Goal: Task Accomplishment & Management: Use online tool/utility

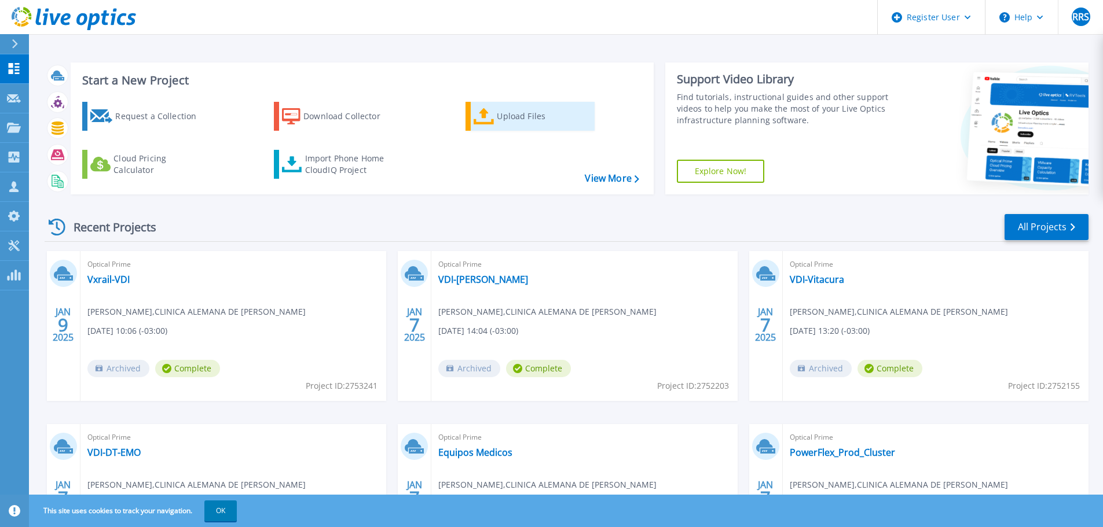
click at [500, 113] on div "Upload Files" at bounding box center [543, 116] width 93 height 23
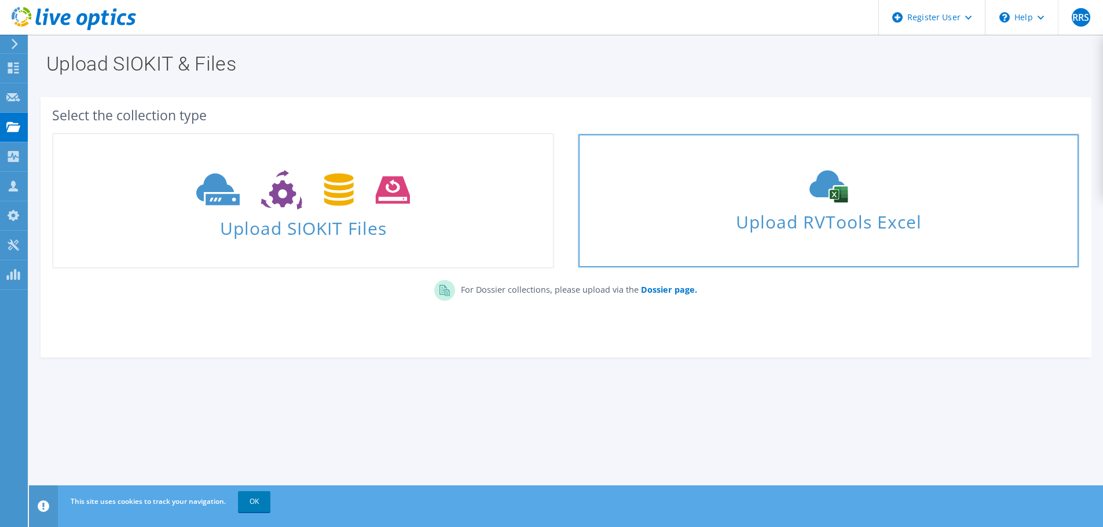
click at [785, 220] on span "Upload RVTools Excel" at bounding box center [828, 219] width 500 height 25
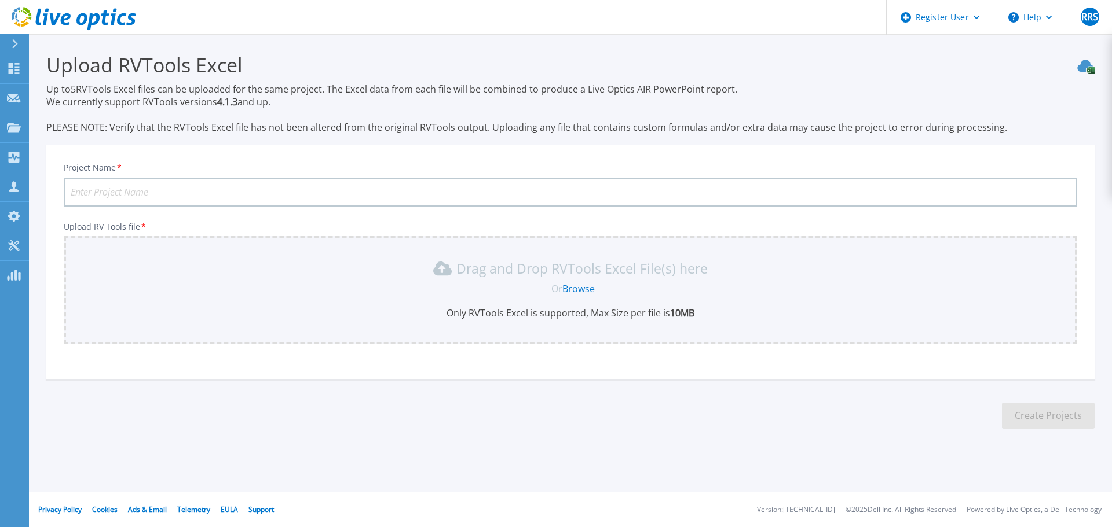
click at [90, 190] on input "Project Name *" at bounding box center [570, 192] width 1013 height 29
type input "CGE - Tech Refresh"
click at [578, 289] on link "Browse" at bounding box center [578, 289] width 32 height 13
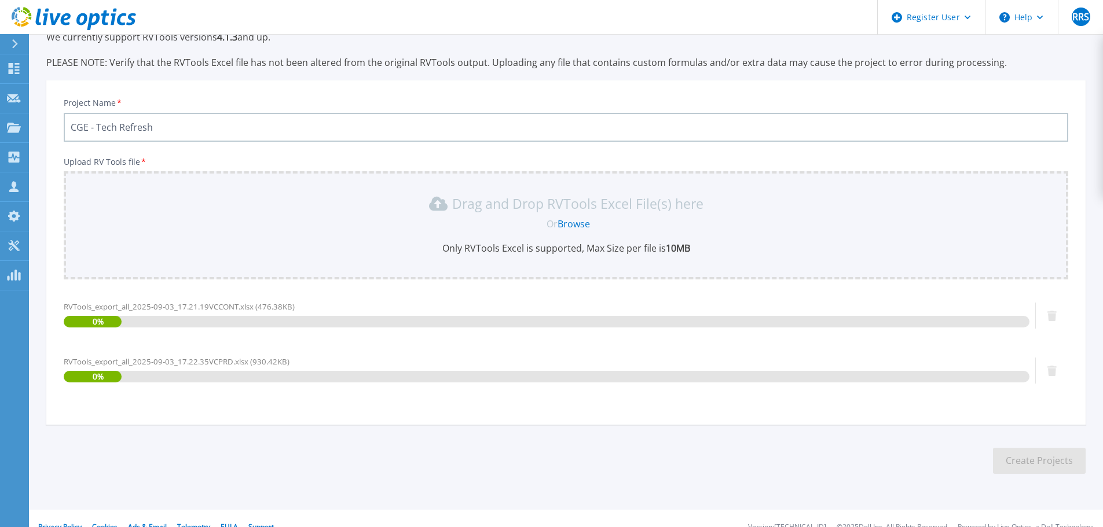
scroll to position [82, 0]
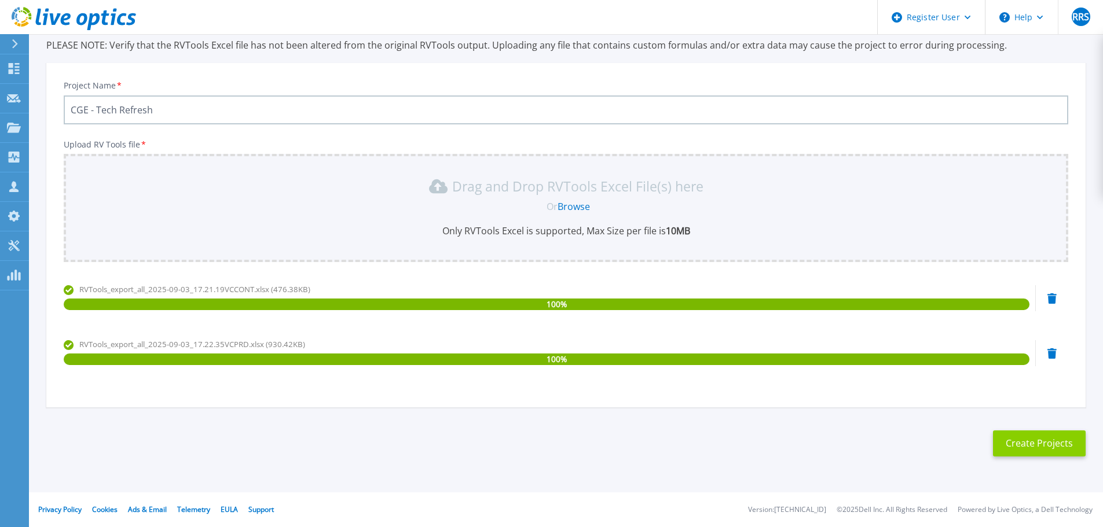
click at [1039, 446] on button "Create Projects" at bounding box center [1039, 444] width 93 height 26
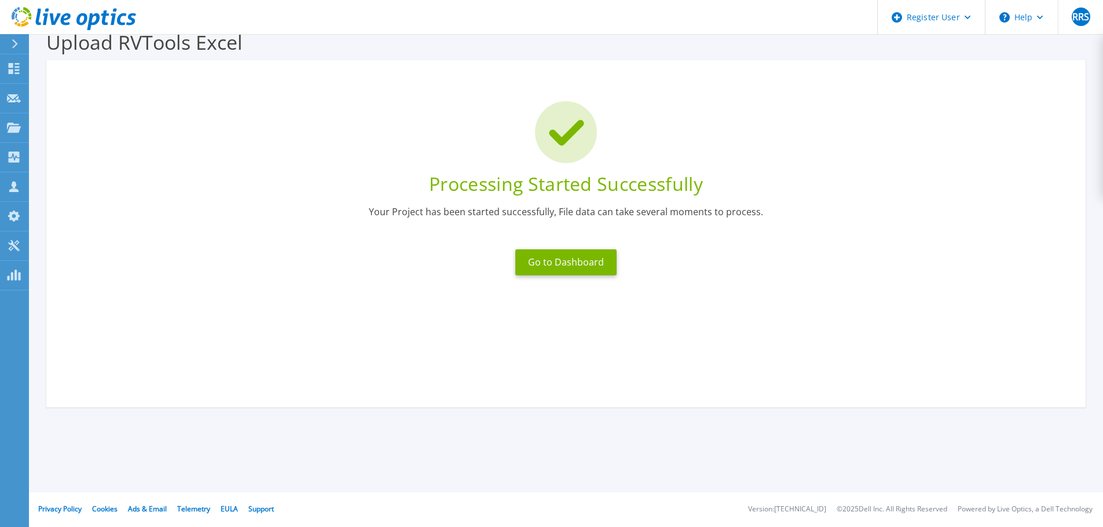
scroll to position [23, 0]
click at [558, 259] on button "Go to Dashboard" at bounding box center [565, 263] width 101 height 26
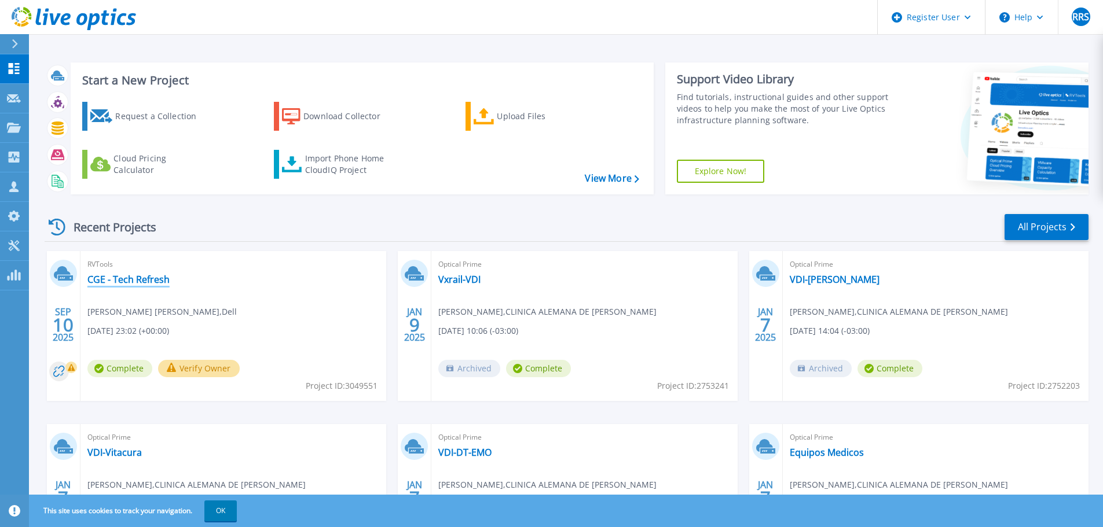
click at [109, 277] on link "CGE - Tech Refresh" at bounding box center [128, 280] width 82 height 12
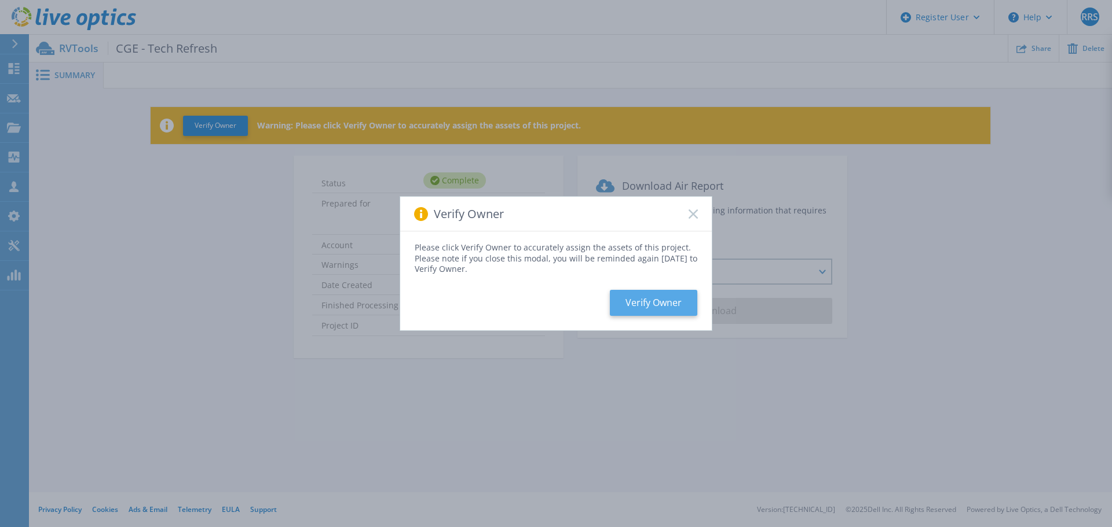
click at [659, 303] on button "Verify Owner" at bounding box center [653, 303] width 87 height 26
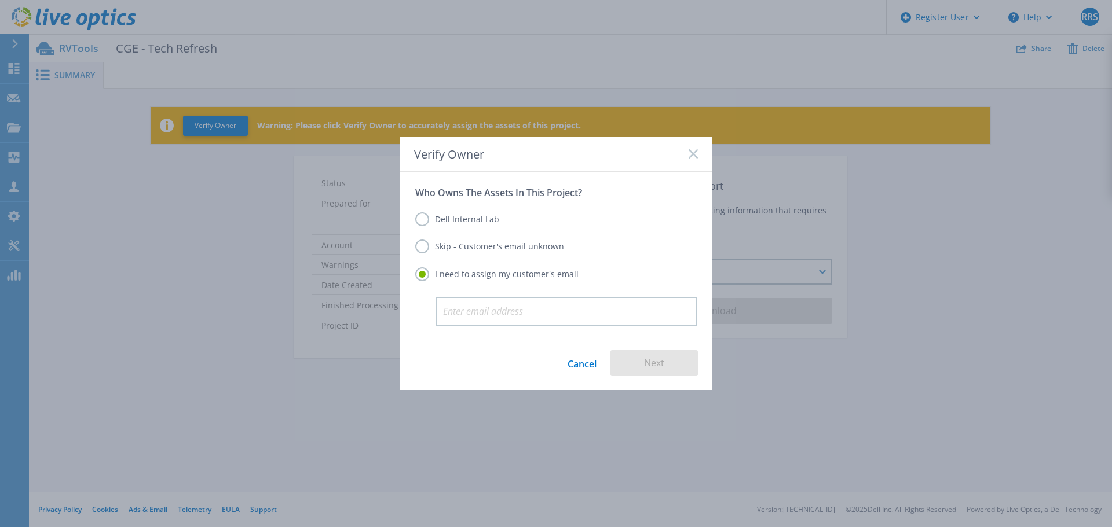
click at [419, 249] on label "Skip - Customer's email unknown" at bounding box center [489, 247] width 149 height 14
click at [0, 0] on input "Skip - Customer's email unknown" at bounding box center [0, 0] width 0 height 0
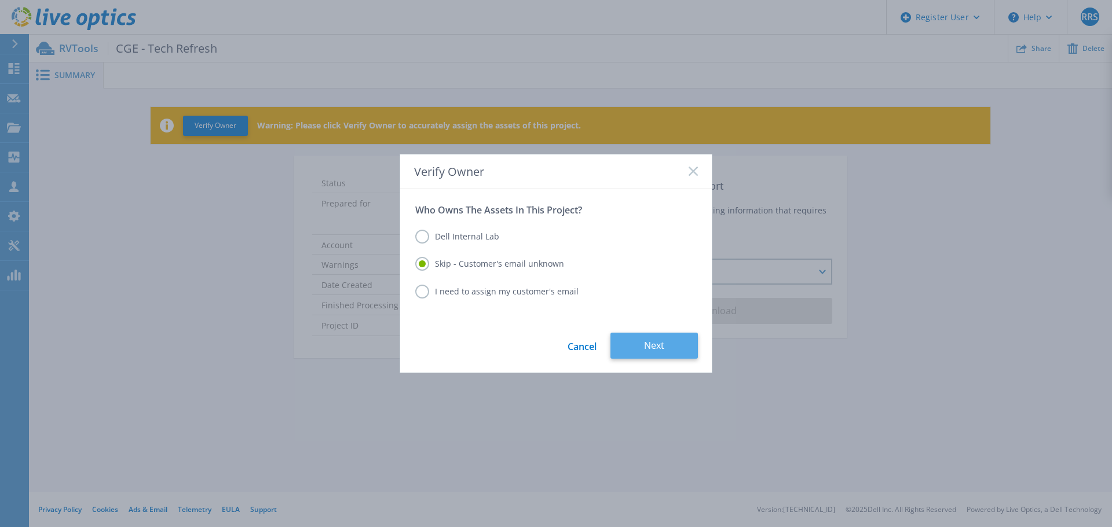
click at [644, 349] on button "Next" at bounding box center [653, 346] width 87 height 26
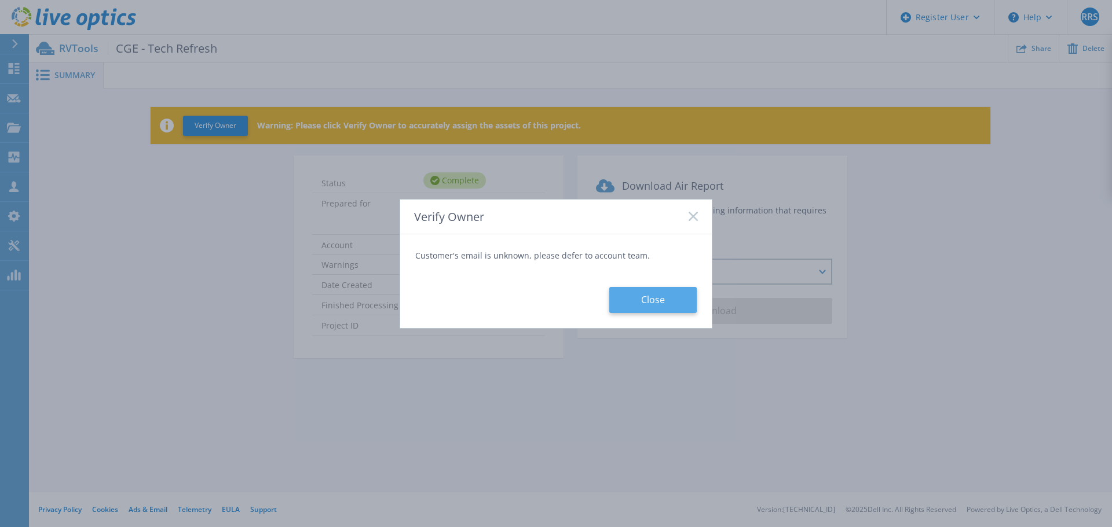
click at [639, 298] on button "Close" at bounding box center [652, 300] width 87 height 26
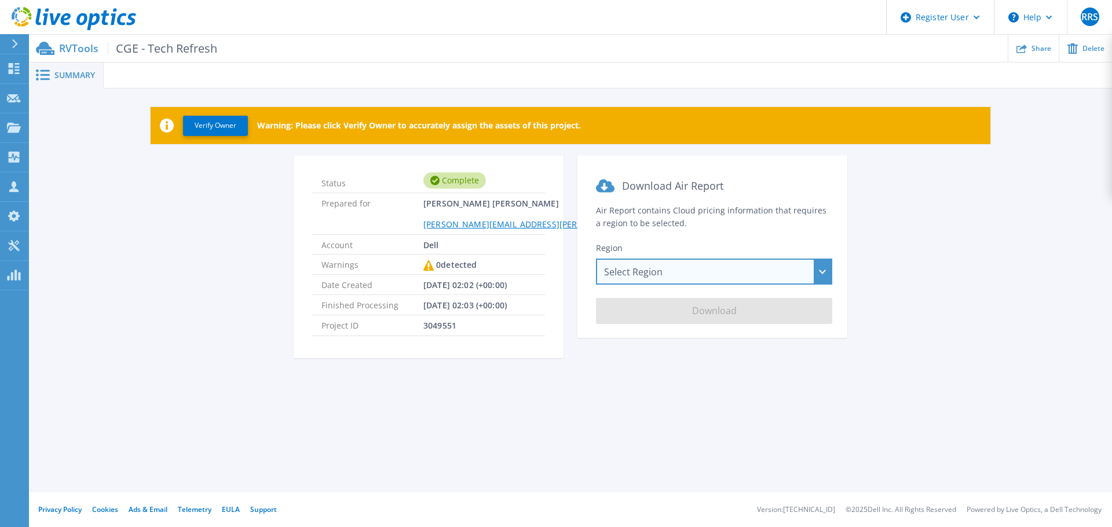
click at [630, 274] on div "Select Region Asia Pacific (Hong Kong) Asia Pacific (Mumbai) Asia Pacific (Seou…" at bounding box center [714, 272] width 236 height 26
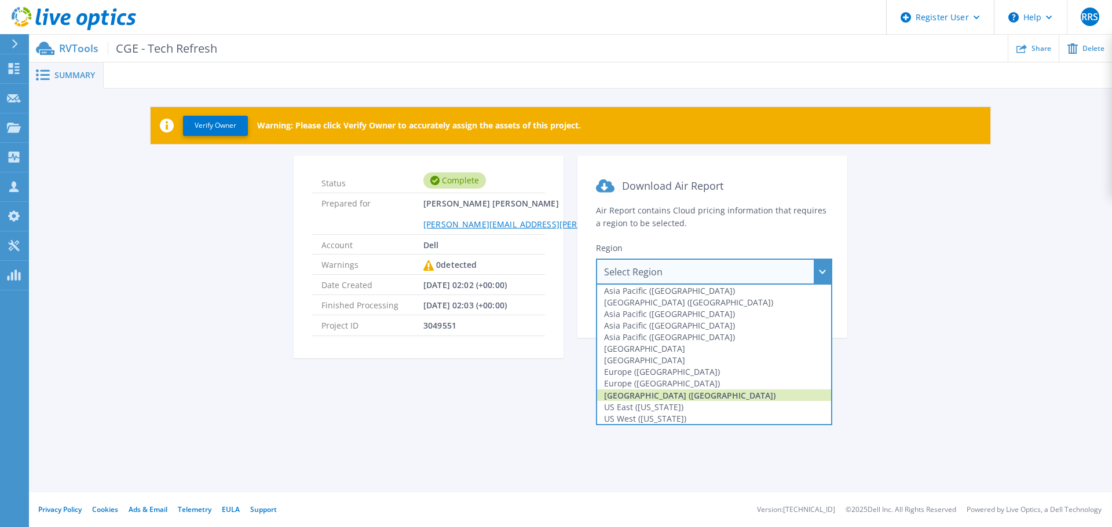
click at [618, 396] on div "South America (Sao Paulo)" at bounding box center [714, 396] width 234 height 12
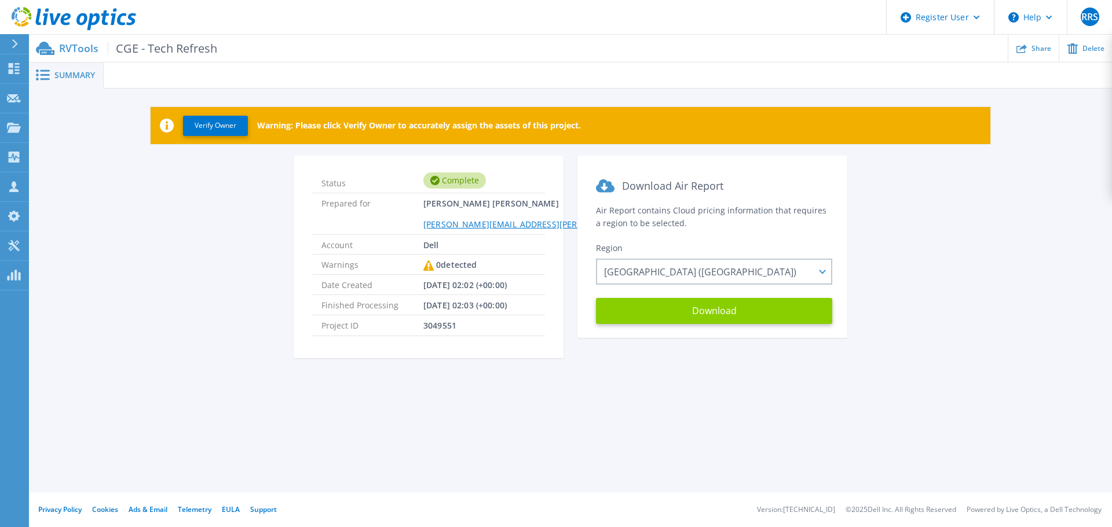
click at [670, 313] on button "Download" at bounding box center [714, 311] width 236 height 26
click at [695, 312] on button "Download" at bounding box center [714, 311] width 236 height 26
click at [62, 74] on span "Summary" at bounding box center [74, 75] width 41 height 8
click at [42, 76] on icon at bounding box center [43, 74] width 14 height 11
click at [42, 17] on icon at bounding box center [74, 19] width 124 height 24
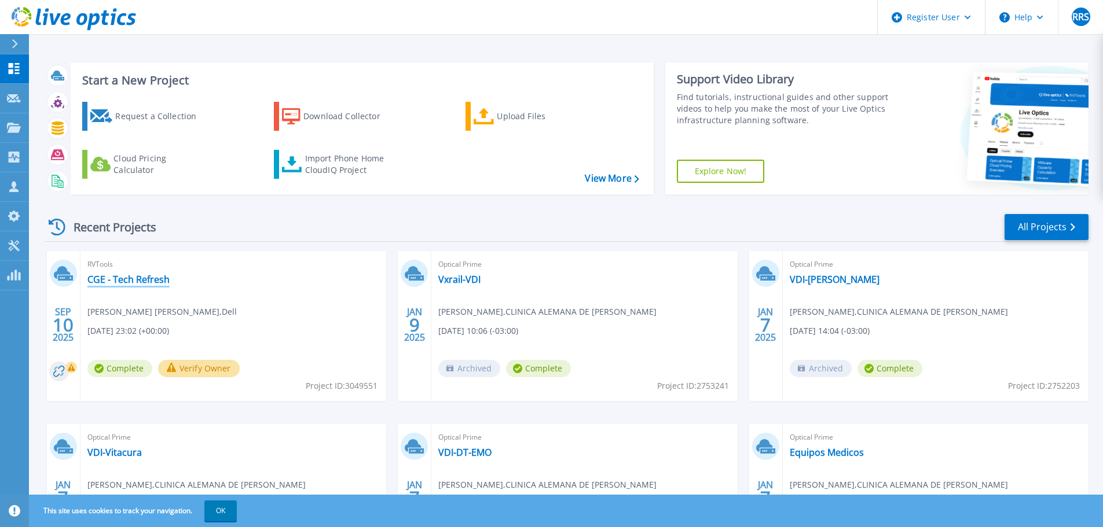
click at [150, 277] on link "CGE - Tech Refresh" at bounding box center [128, 280] width 82 height 12
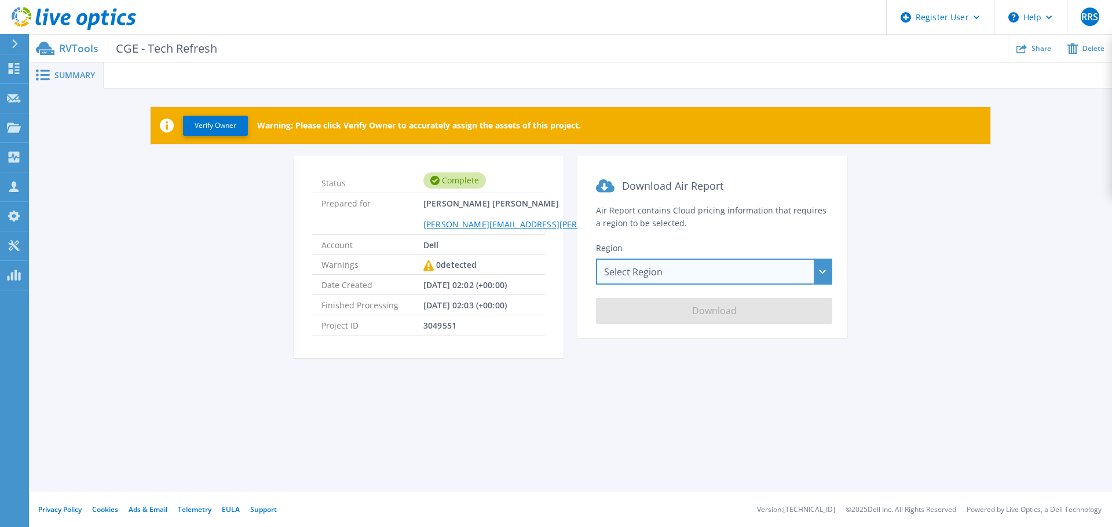
click at [819, 274] on div "Select Region [GEOGRAPHIC_DATA] ([GEOGRAPHIC_DATA]) [GEOGRAPHIC_DATA] ([GEOGRAP…" at bounding box center [714, 272] width 236 height 26
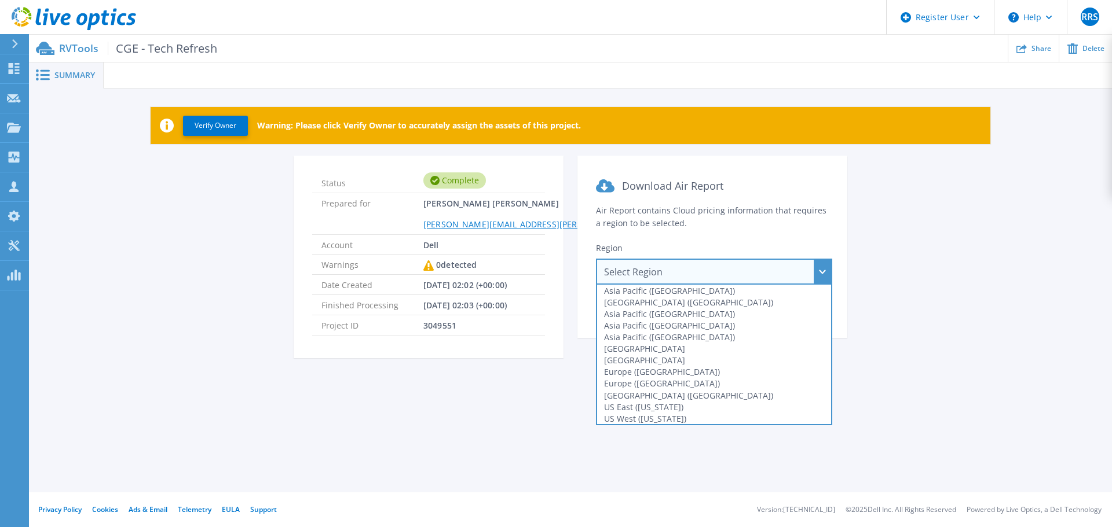
click at [443, 410] on div "Summary Verify Owner Warning: Please click Verify Owner to accurately assign th…" at bounding box center [570, 246] width 1083 height 493
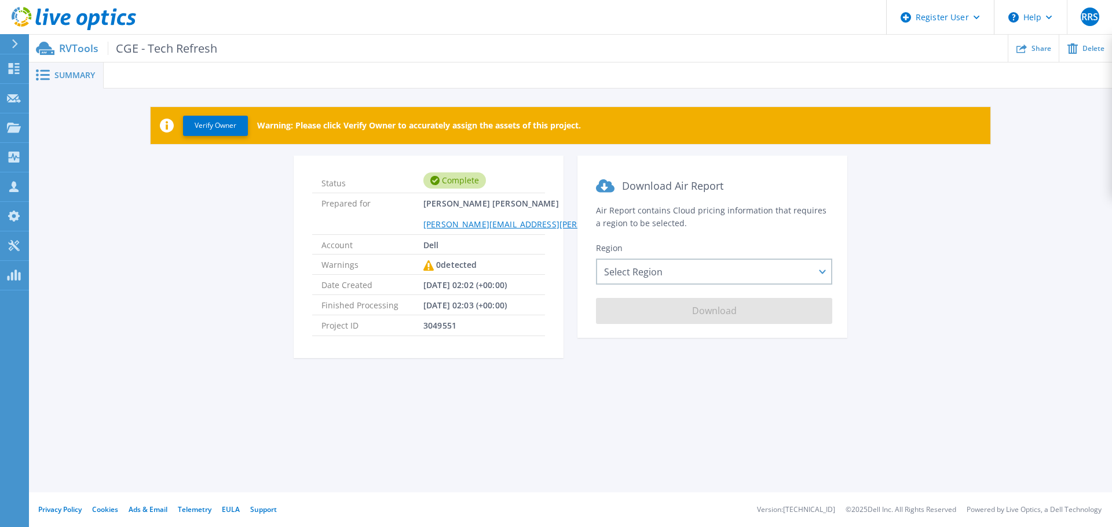
click at [53, 75] on span at bounding box center [41, 74] width 25 height 11
click at [51, 17] on icon at bounding box center [55, 19] width 11 height 12
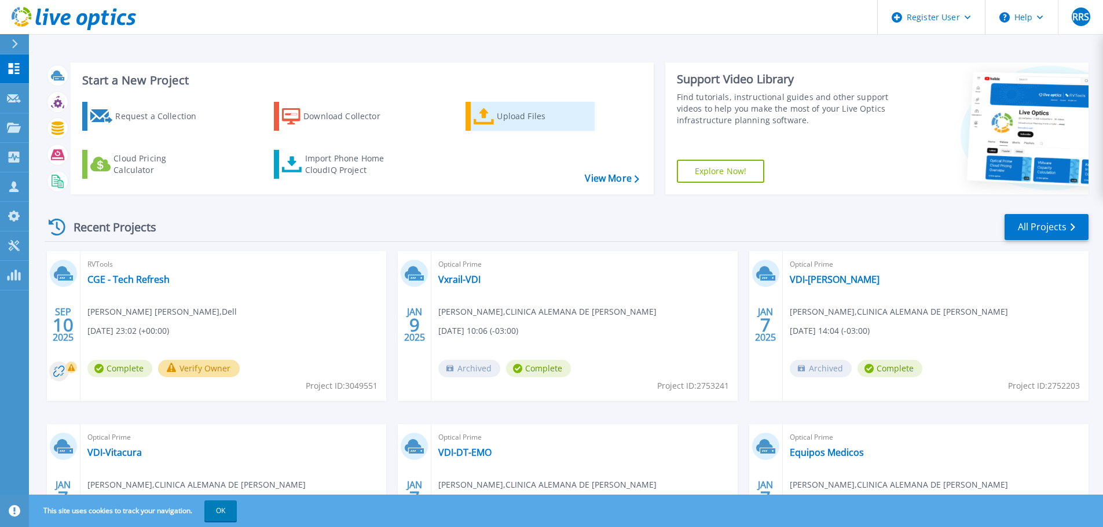
click at [502, 126] on div "Upload Files" at bounding box center [543, 116] width 93 height 23
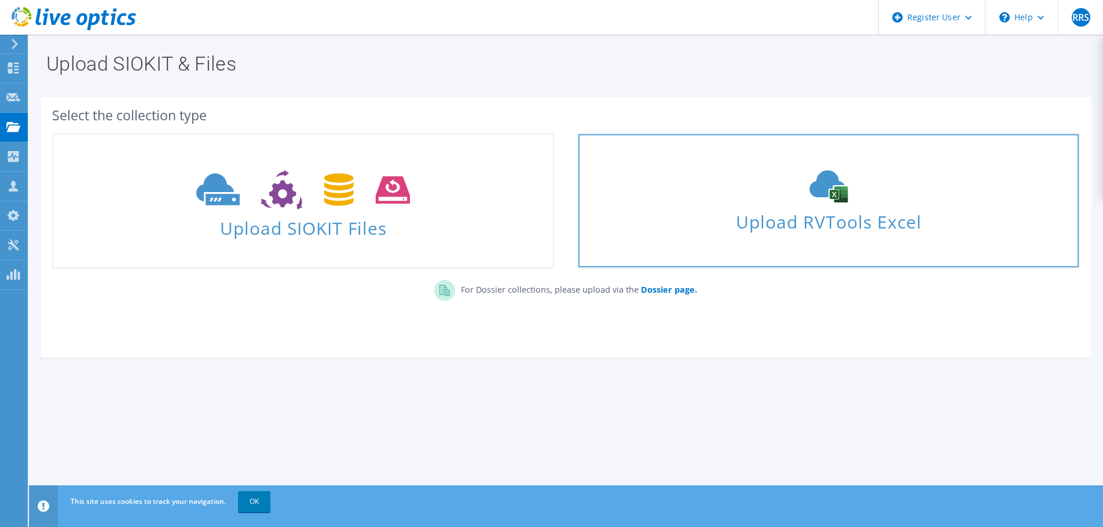
click at [758, 228] on span "Upload RVTools Excel" at bounding box center [828, 219] width 500 height 25
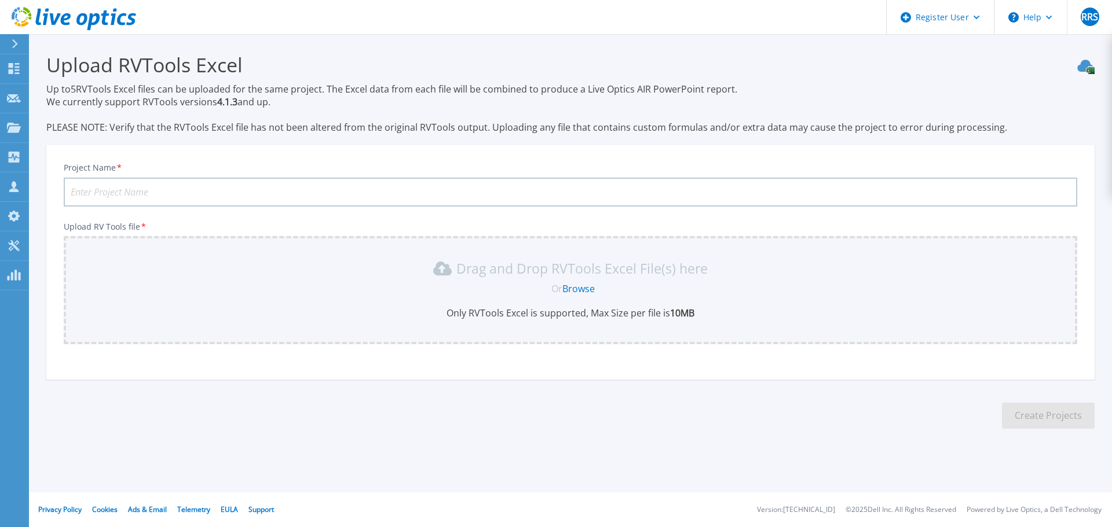
click at [175, 192] on input "Project Name *" at bounding box center [570, 192] width 1013 height 29
click at [134, 195] on input "CGE - Tech Refresh" at bounding box center [570, 192] width 1013 height 29
drag, startPoint x: 97, startPoint y: 189, endPoint x: 185, endPoint y: 196, distance: 87.7
click at [185, 196] on input "CGE - Tech Refresh" at bounding box center [570, 192] width 1013 height 29
type input "CGE - Prod"
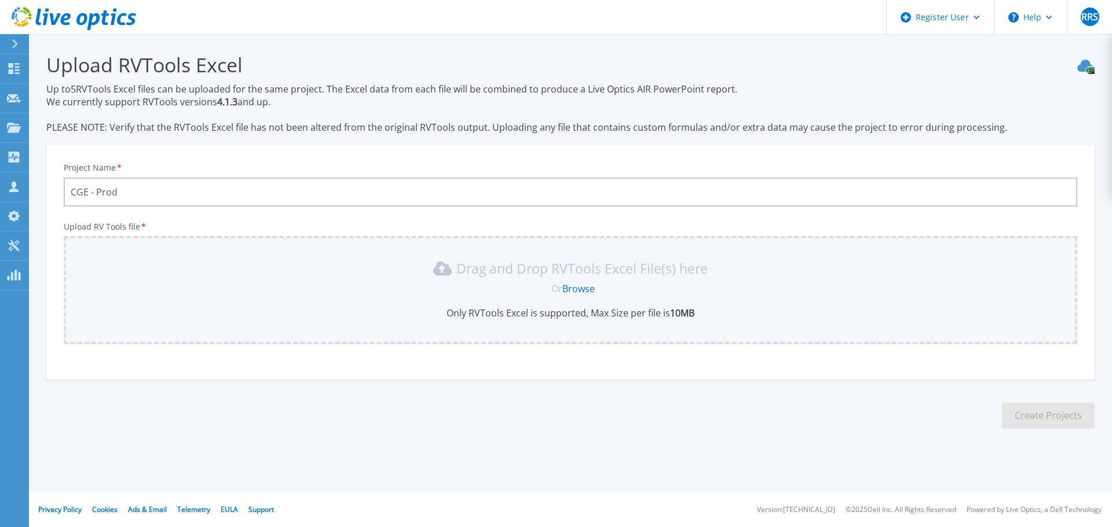
click at [588, 288] on link "Browse" at bounding box center [578, 289] width 32 height 13
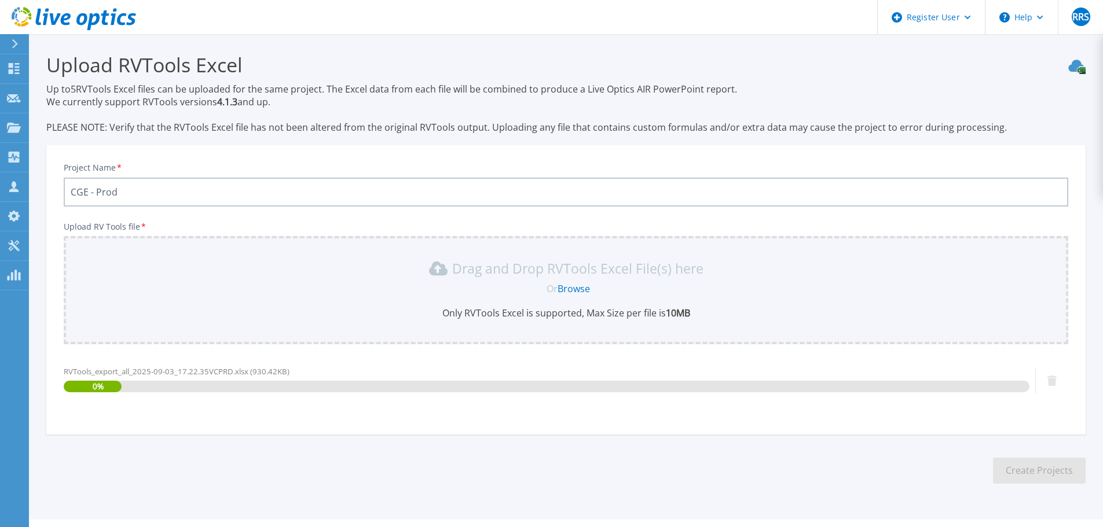
scroll to position [27, 0]
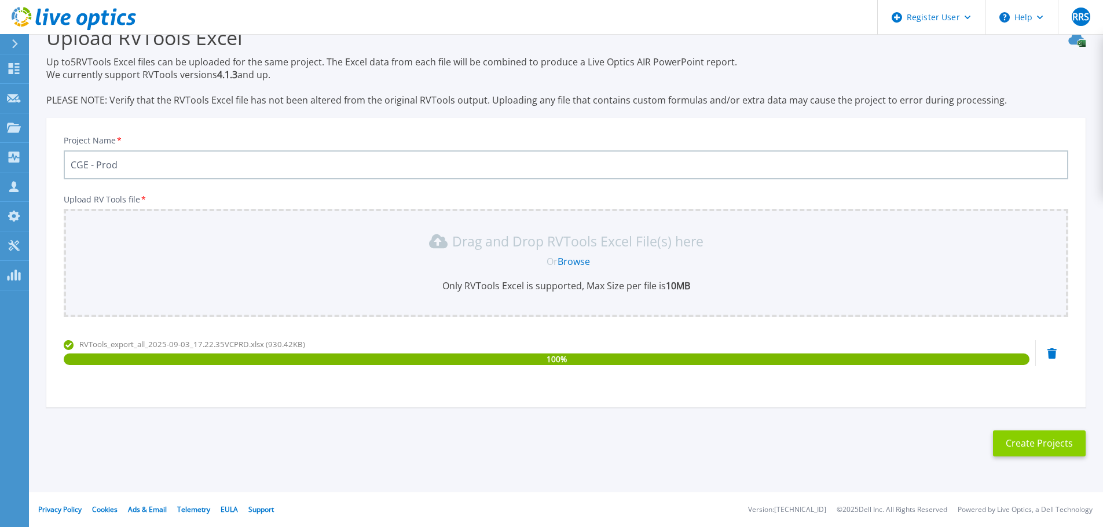
click at [1036, 438] on button "Create Projects" at bounding box center [1039, 444] width 93 height 26
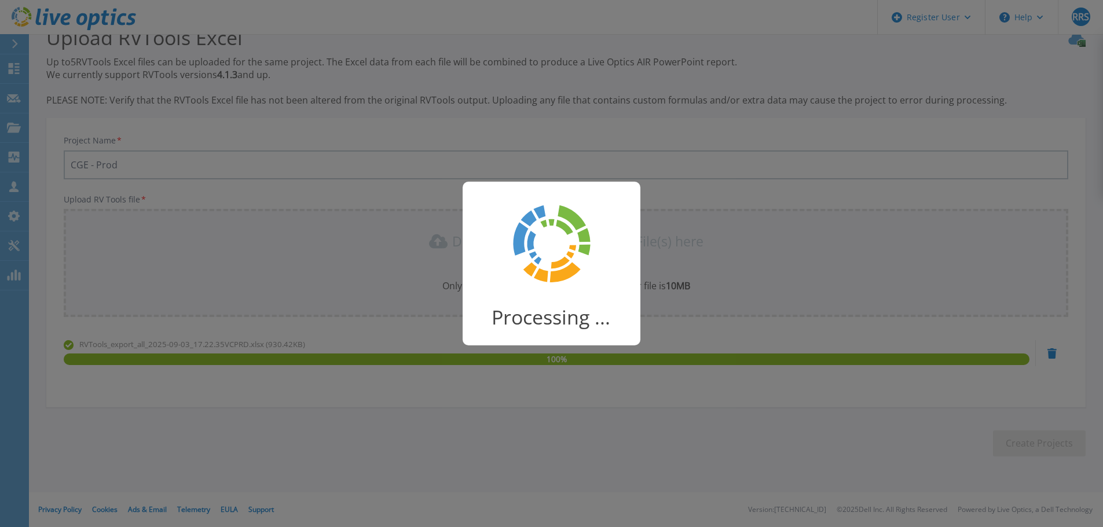
scroll to position [23, 0]
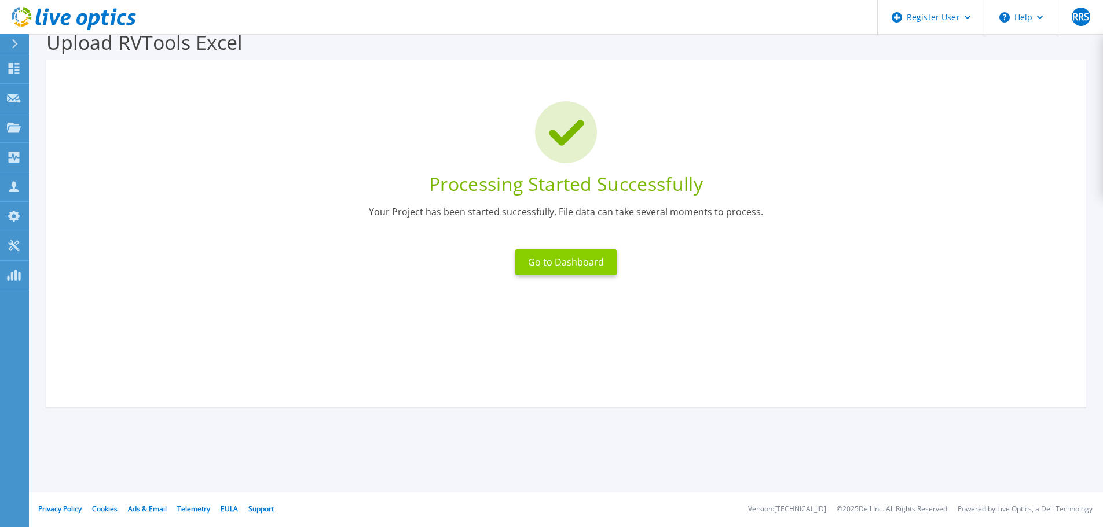
click at [559, 260] on button "Go to Dashboard" at bounding box center [565, 263] width 101 height 26
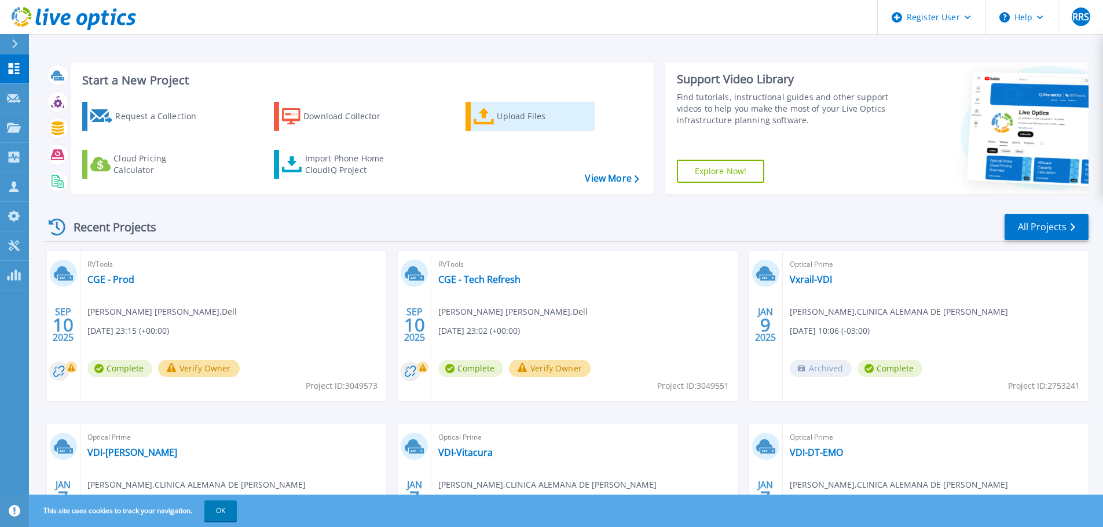
click at [498, 113] on div "Upload Files" at bounding box center [543, 116] width 93 height 23
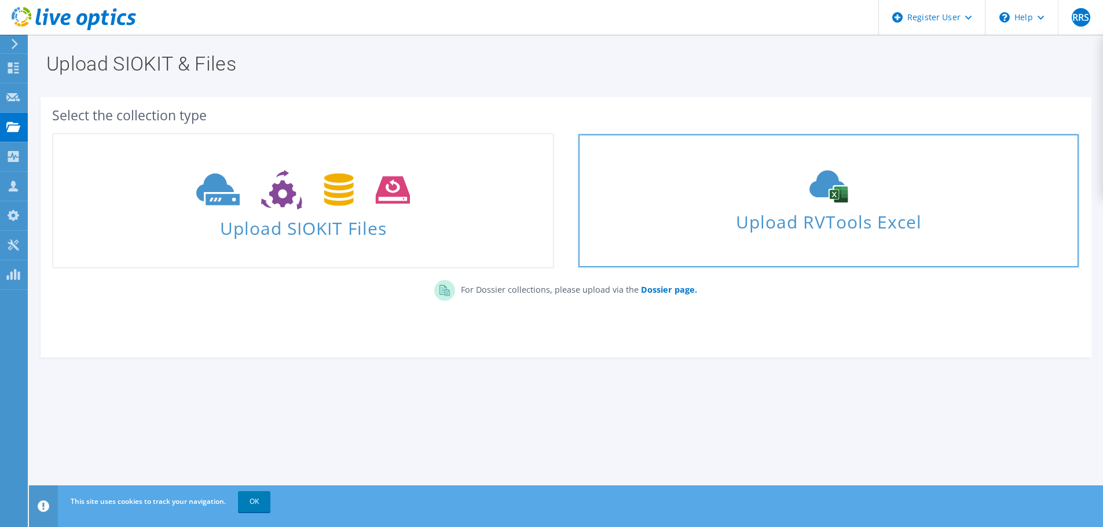
click at [830, 223] on span "Upload RVTools Excel" at bounding box center [828, 219] width 500 height 25
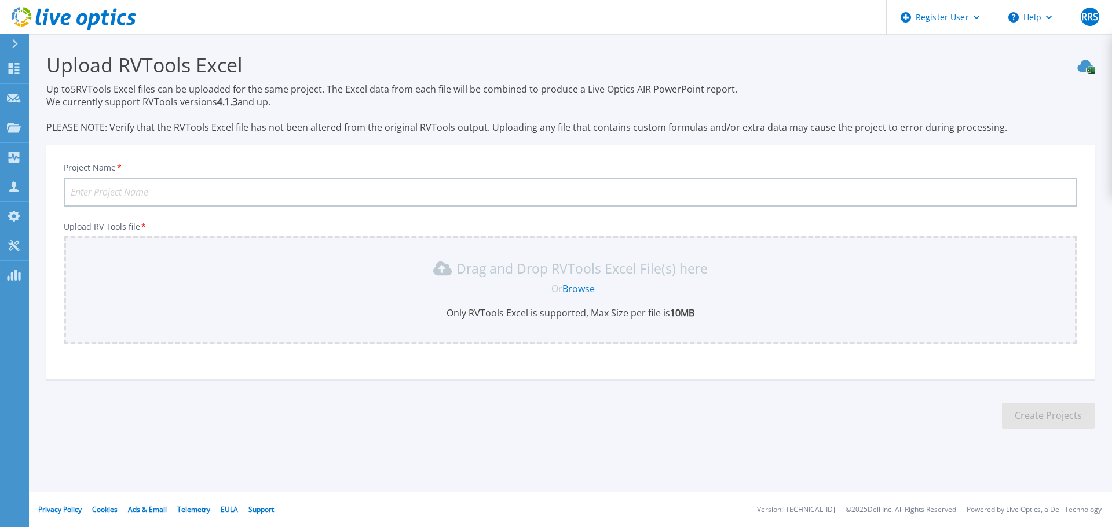
click at [305, 188] on input "Project Name *" at bounding box center [570, 192] width 1013 height 29
type input "CGE - Cont"
click at [581, 288] on link "Browse" at bounding box center [578, 289] width 32 height 13
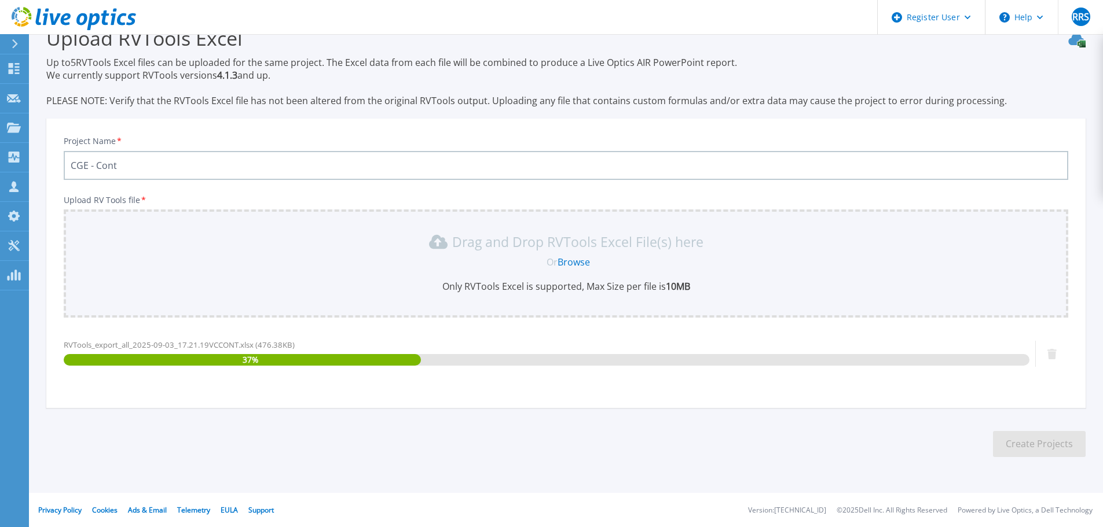
scroll to position [27, 0]
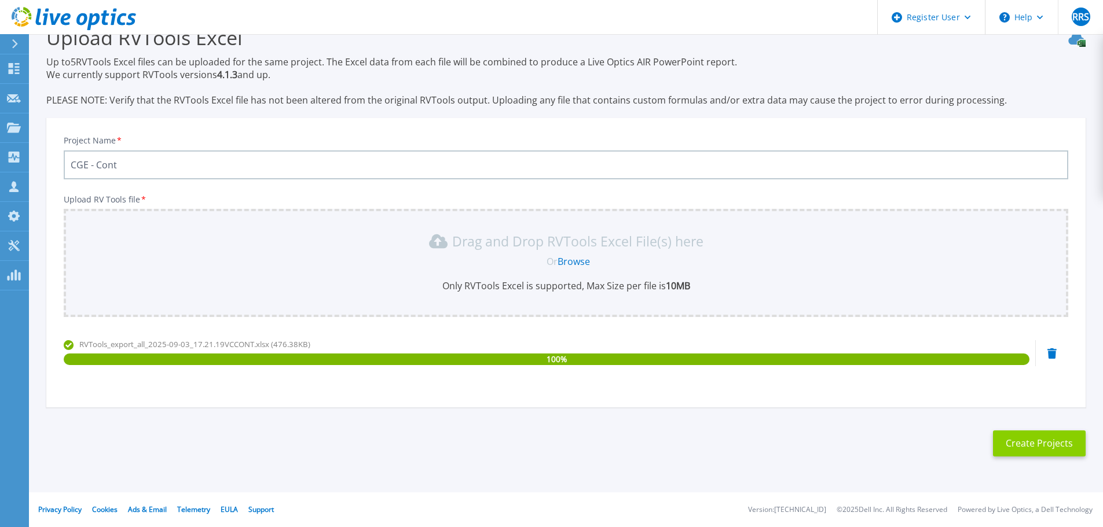
click at [1011, 440] on button "Create Projects" at bounding box center [1039, 444] width 93 height 26
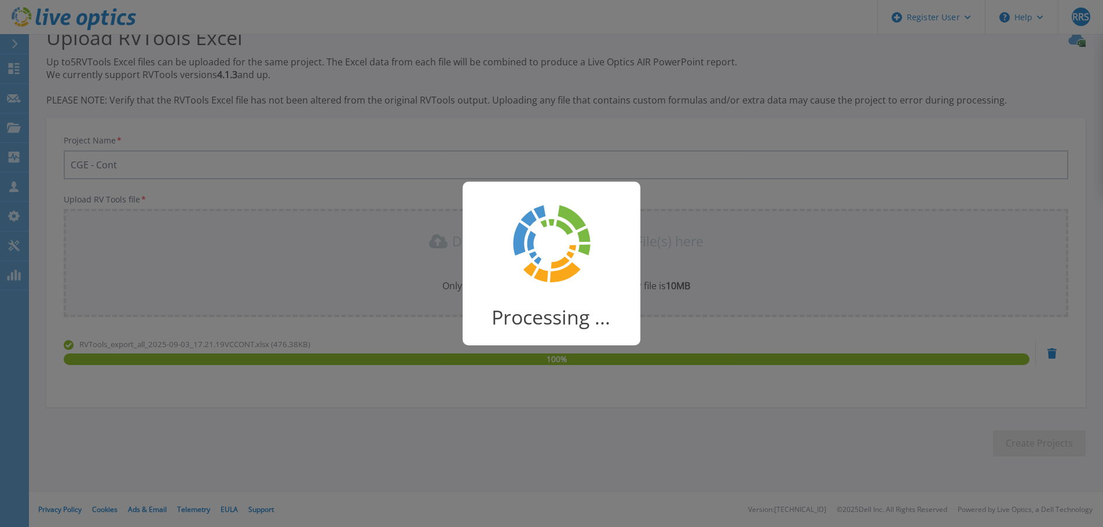
scroll to position [23, 0]
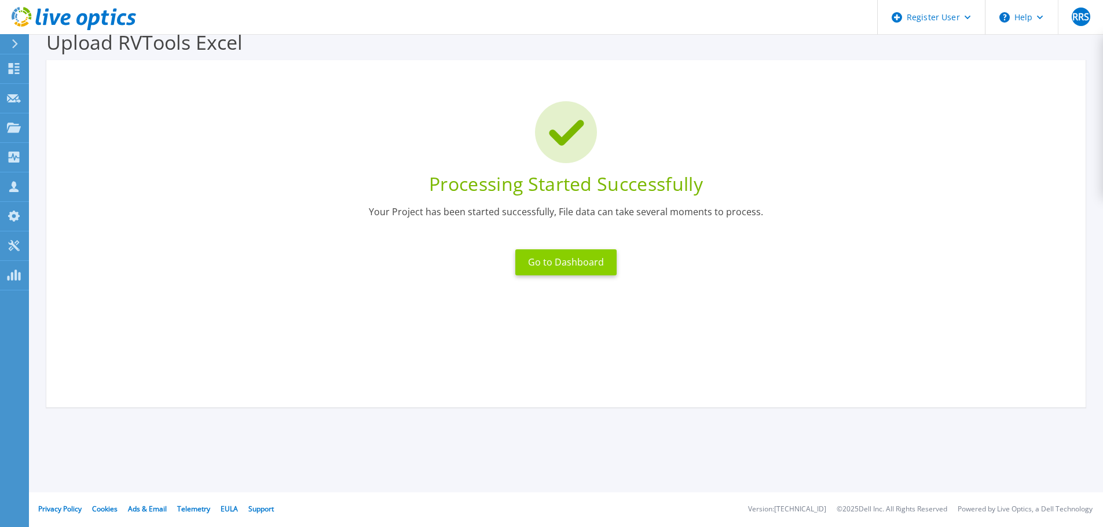
click at [538, 262] on button "Go to Dashboard" at bounding box center [565, 263] width 101 height 26
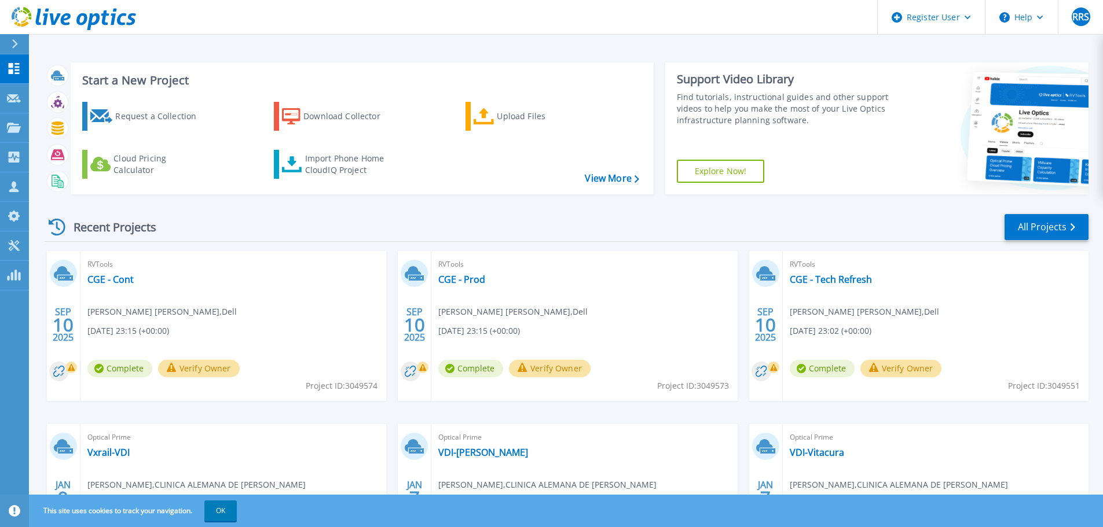
click at [539, 368] on button "Verify Owner" at bounding box center [550, 368] width 82 height 17
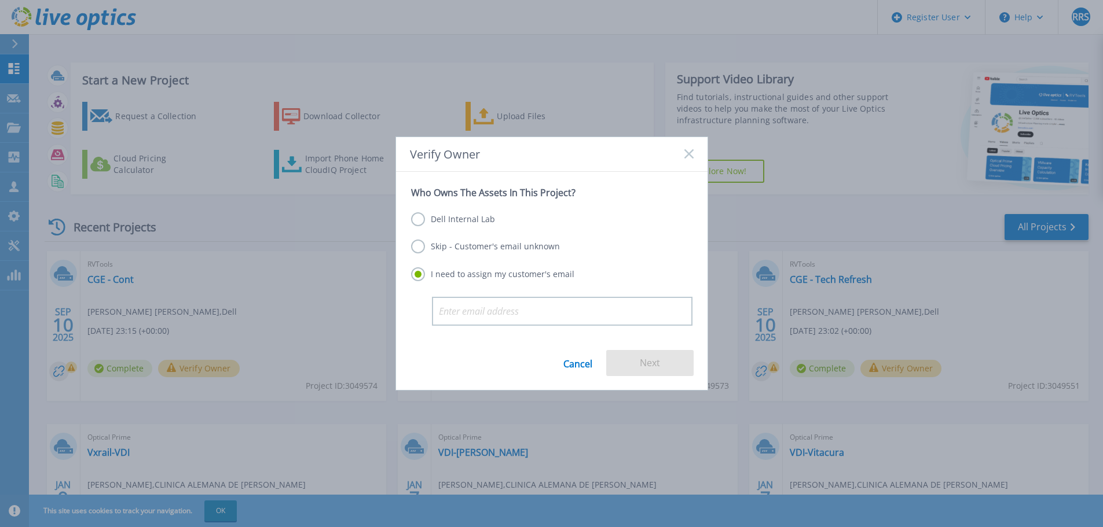
drag, startPoint x: 418, startPoint y: 225, endPoint x: 417, endPoint y: 218, distance: 7.6
click at [417, 218] on label "Dell Internal Lab" at bounding box center [453, 219] width 84 height 14
click at [0, 0] on input "Dell Internal Lab" at bounding box center [0, 0] width 0 height 0
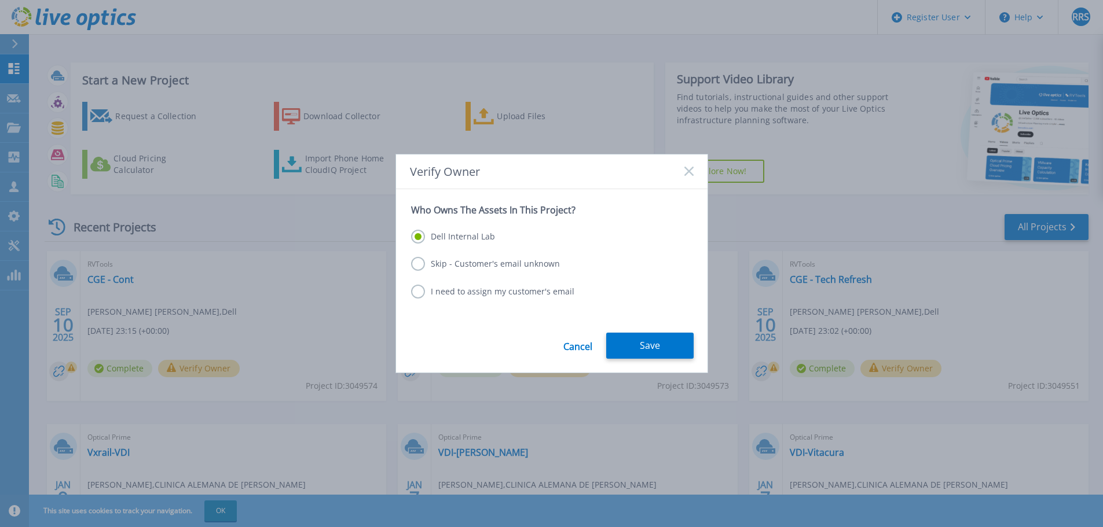
click at [416, 263] on label "Skip - Customer's email unknown" at bounding box center [485, 264] width 149 height 14
click at [0, 0] on input "Skip - Customer's email unknown" at bounding box center [0, 0] width 0 height 0
click at [648, 341] on button "Next" at bounding box center [649, 346] width 87 height 26
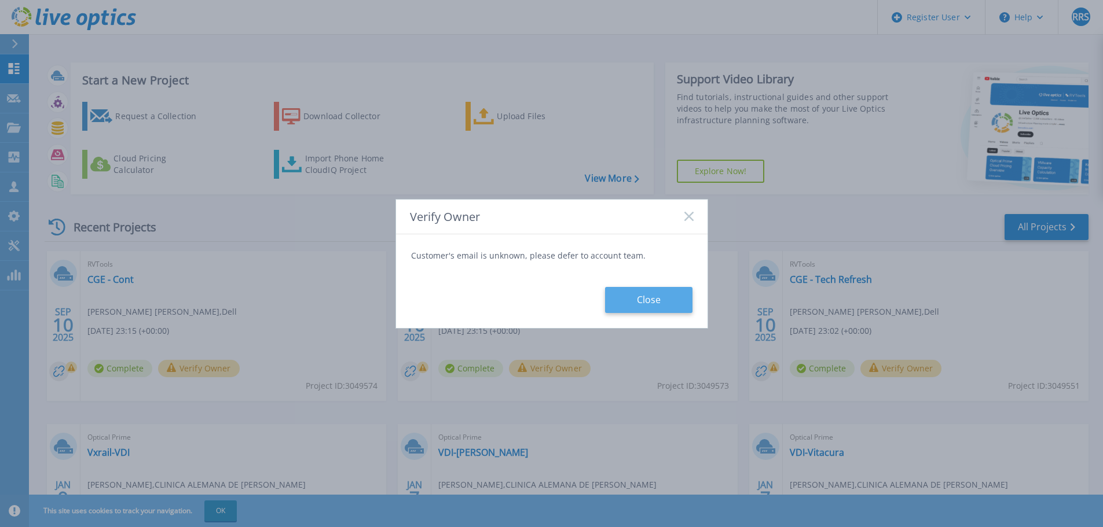
click at [630, 303] on button "Close" at bounding box center [648, 300] width 87 height 26
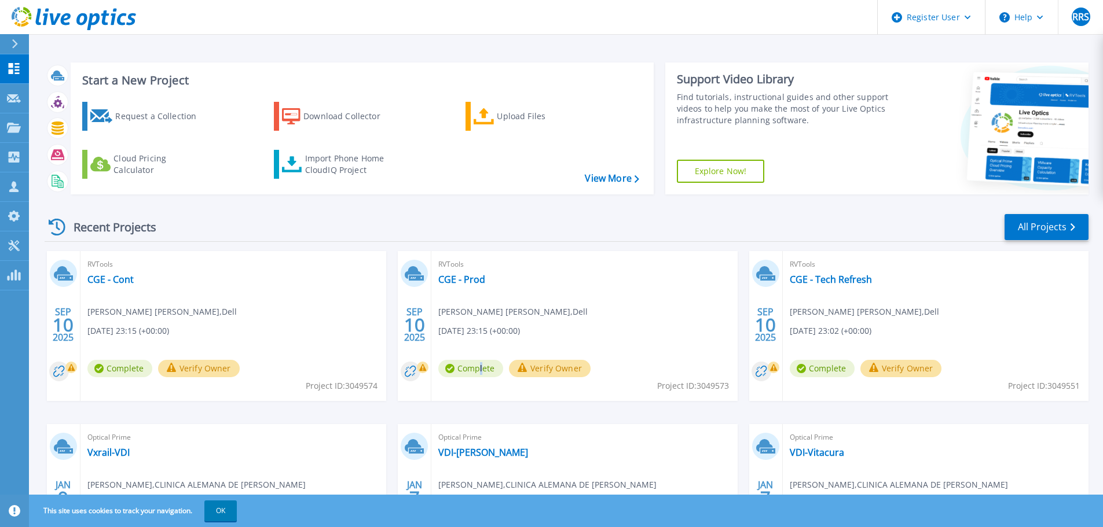
click at [481, 370] on span "Complete" at bounding box center [470, 368] width 65 height 17
click at [475, 280] on link "CGE - Prod" at bounding box center [461, 280] width 47 height 12
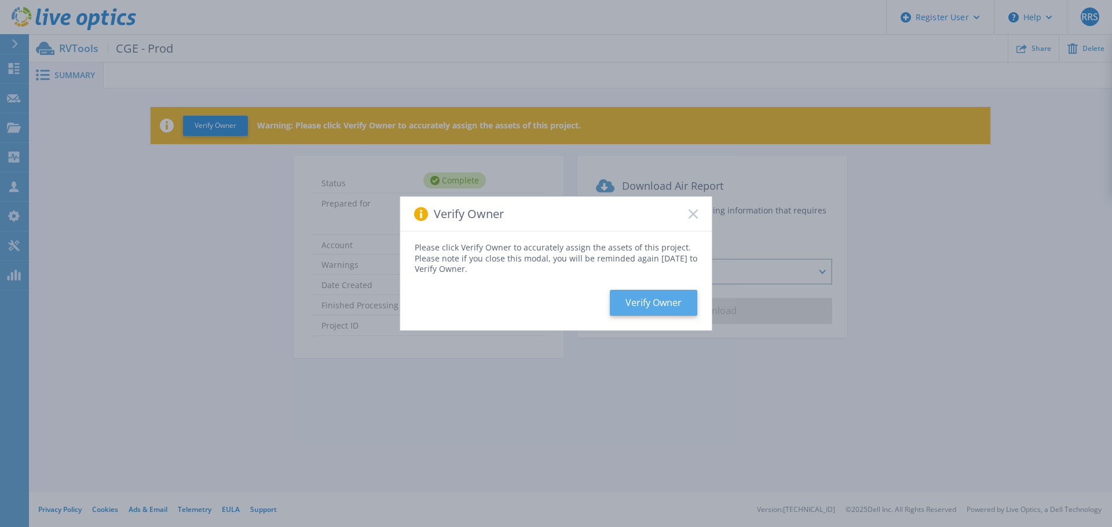
click at [666, 302] on button "Verify Owner" at bounding box center [653, 303] width 87 height 26
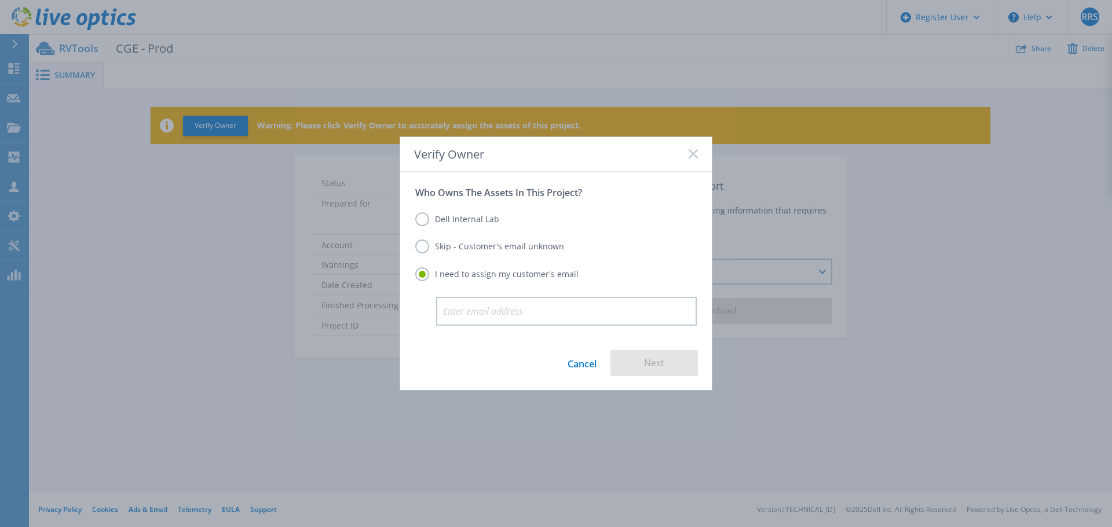
click at [511, 247] on label "Skip - Customer's email unknown" at bounding box center [489, 247] width 149 height 14
click at [0, 0] on input "Skip - Customer's email unknown" at bounding box center [0, 0] width 0 height 0
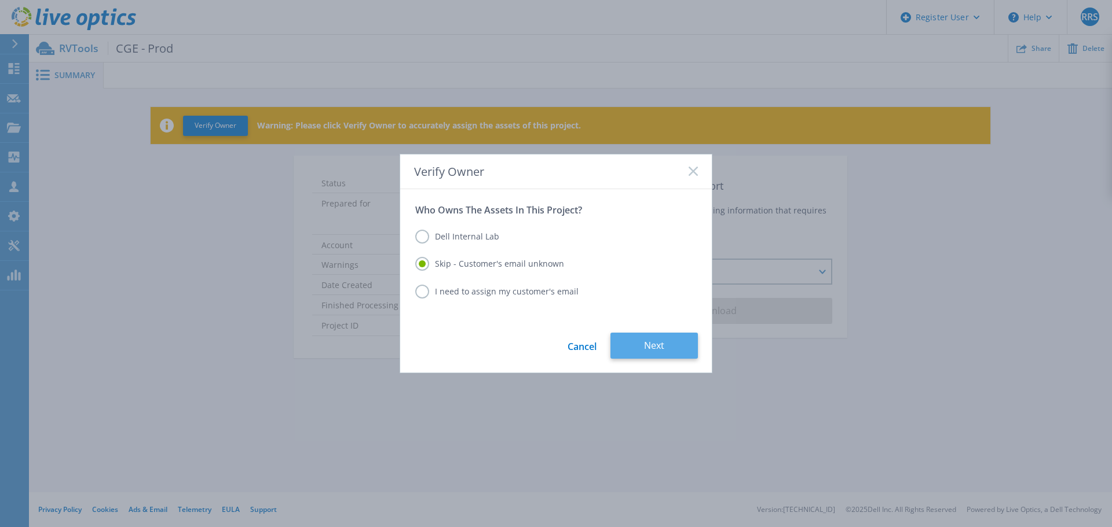
click at [643, 344] on button "Next" at bounding box center [653, 346] width 87 height 26
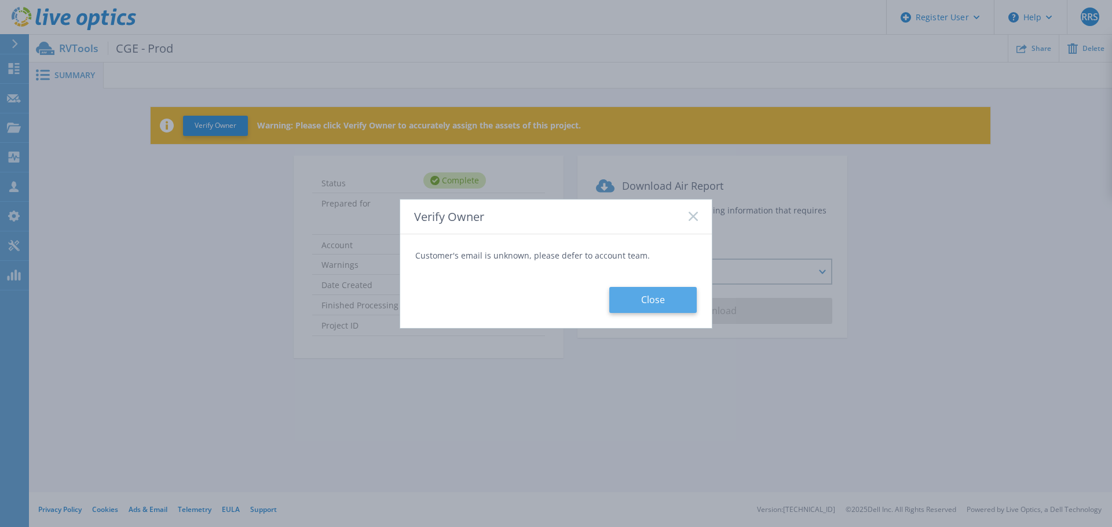
click at [647, 301] on button "Close" at bounding box center [652, 300] width 87 height 26
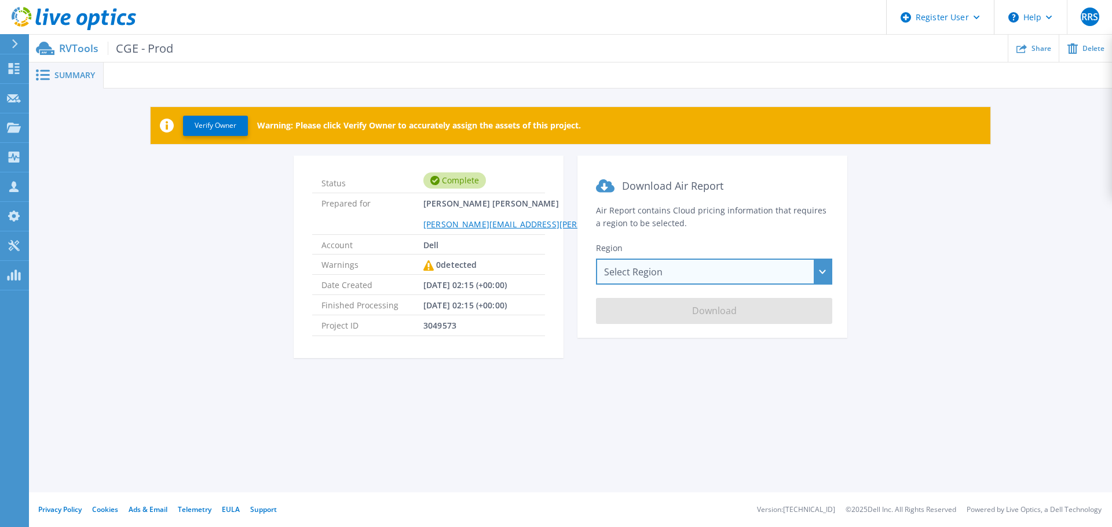
click at [675, 271] on div "Select Region [GEOGRAPHIC_DATA] ([GEOGRAPHIC_DATA]) [GEOGRAPHIC_DATA] ([GEOGRAP…" at bounding box center [714, 272] width 236 height 26
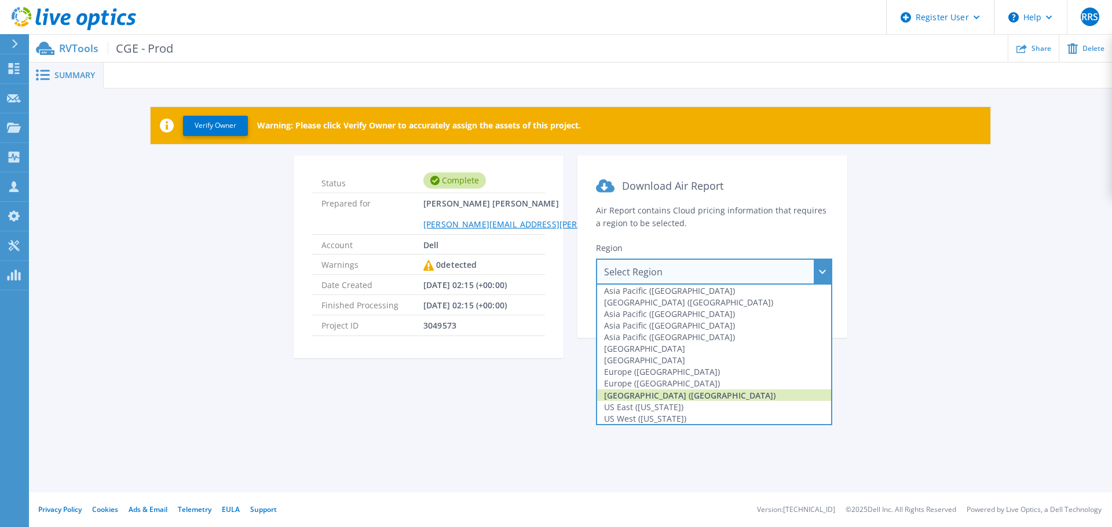
click at [648, 396] on div "[GEOGRAPHIC_DATA] ([GEOGRAPHIC_DATA])" at bounding box center [714, 396] width 234 height 12
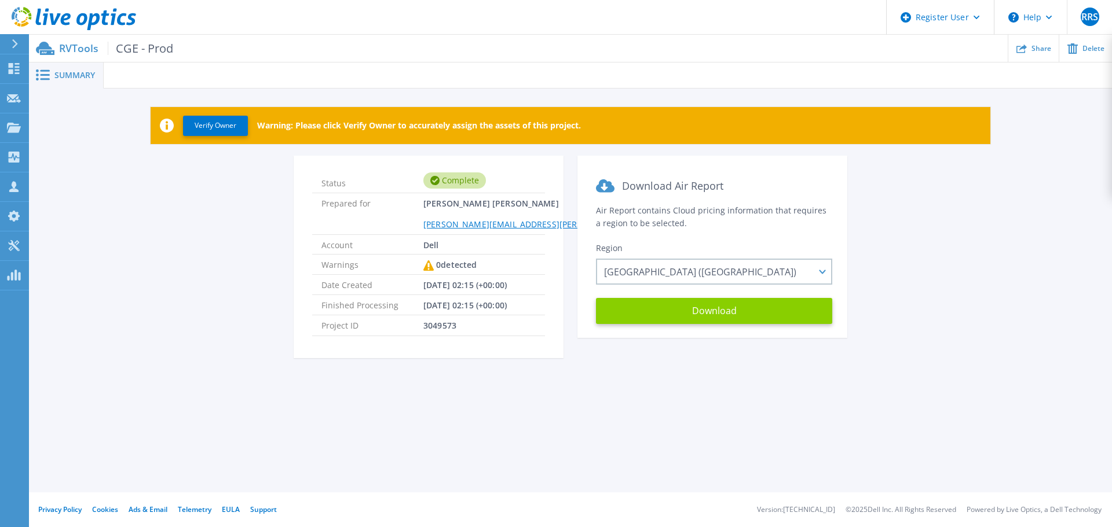
click at [695, 310] on button "Download" at bounding box center [714, 311] width 236 height 26
click at [50, 15] on icon at bounding box center [55, 19] width 11 height 12
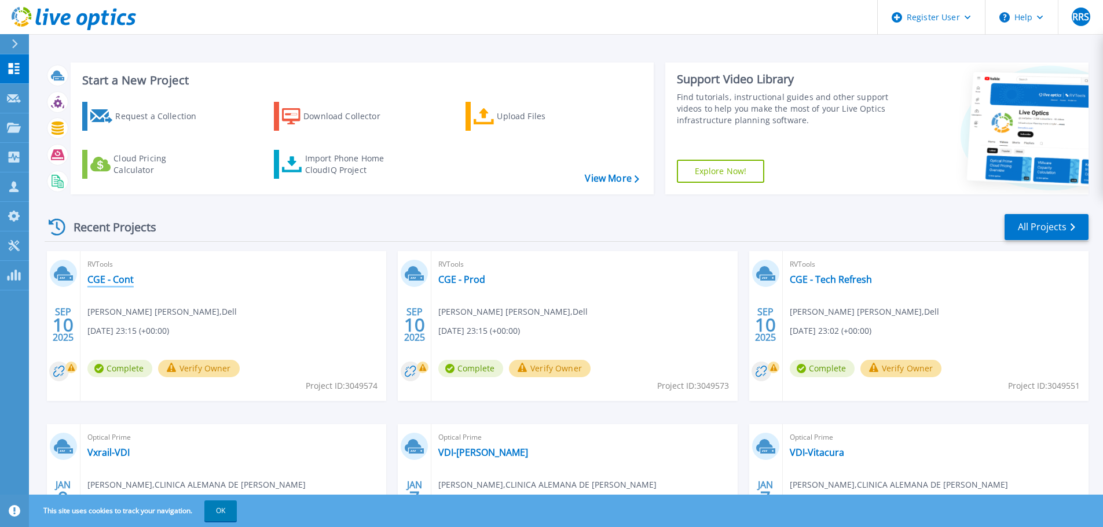
click at [116, 278] on link "CGE - Cont" at bounding box center [110, 280] width 46 height 12
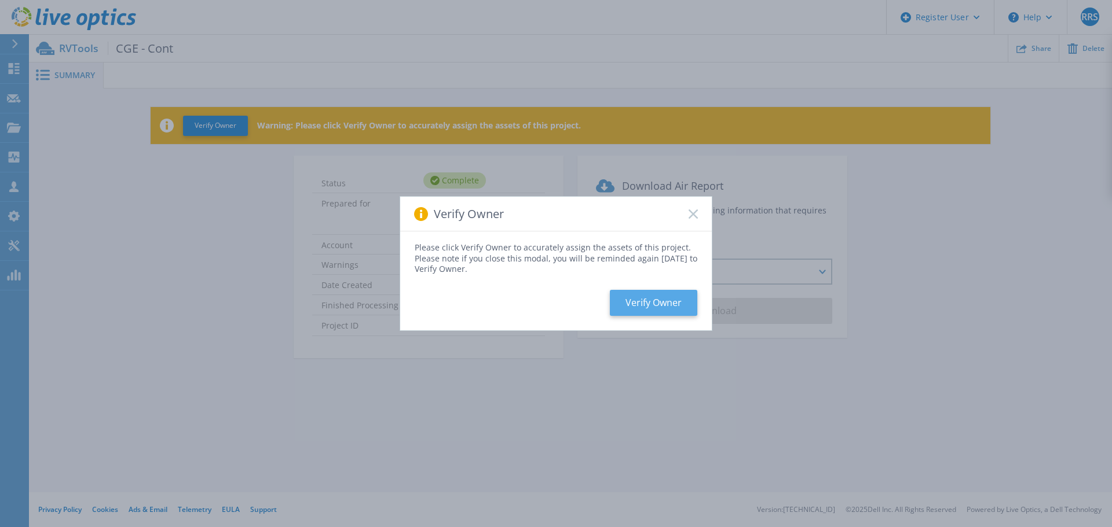
click at [657, 305] on button "Verify Owner" at bounding box center [653, 303] width 87 height 26
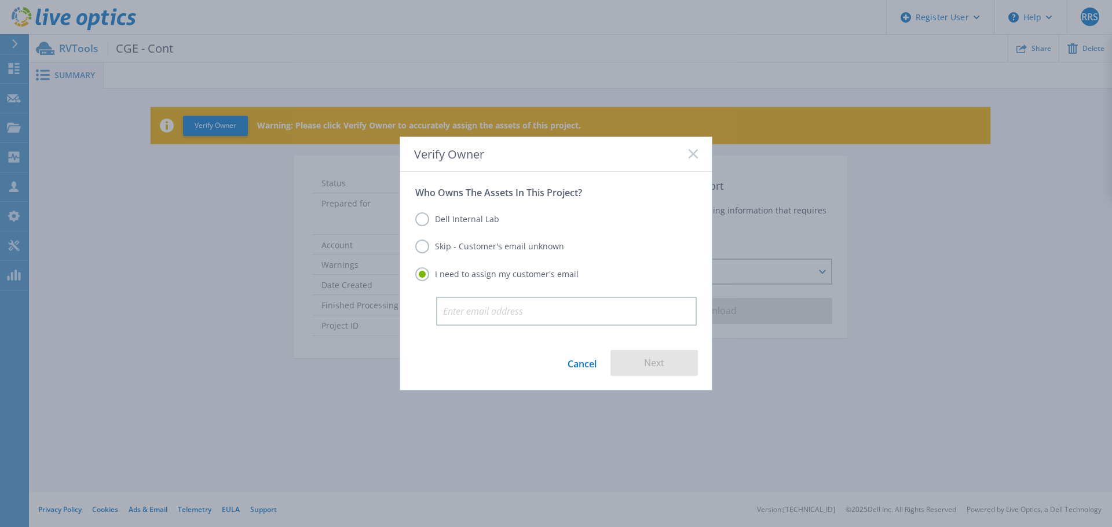
click at [513, 248] on label "Skip - Customer's email unknown" at bounding box center [489, 247] width 149 height 14
click at [0, 0] on input "Skip - Customer's email unknown" at bounding box center [0, 0] width 0 height 0
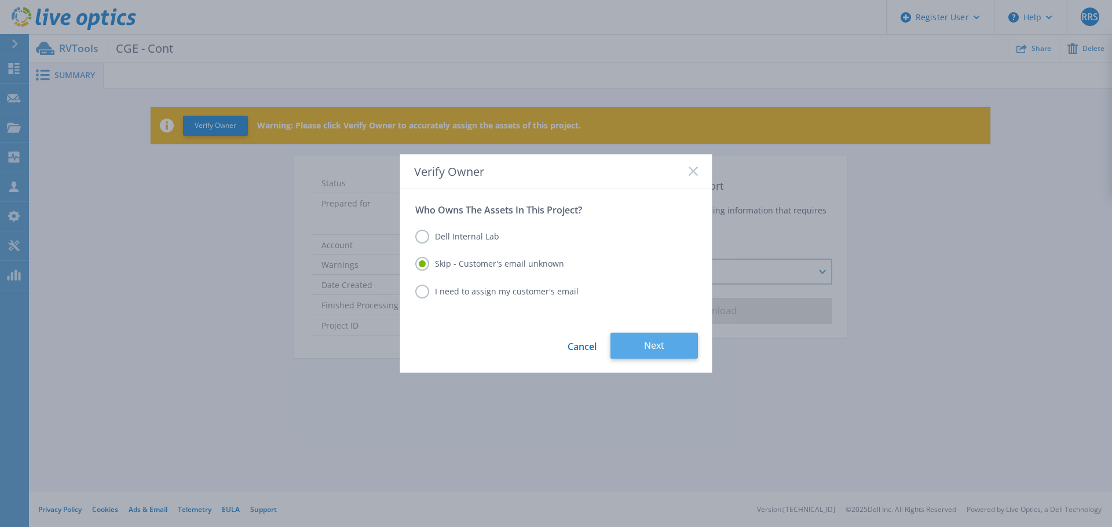
click at [642, 347] on button "Next" at bounding box center [653, 346] width 87 height 26
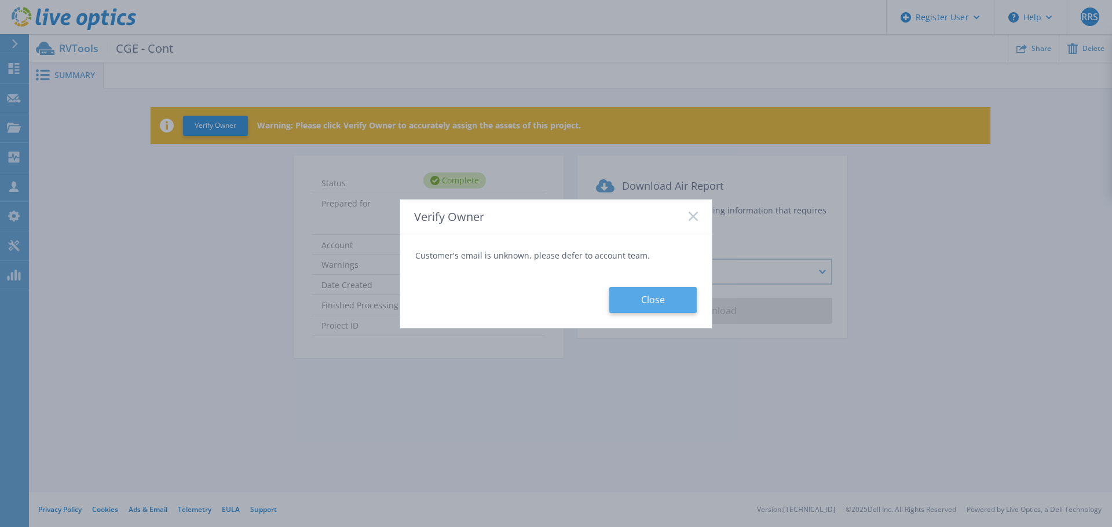
click at [670, 302] on button "Close" at bounding box center [652, 300] width 87 height 26
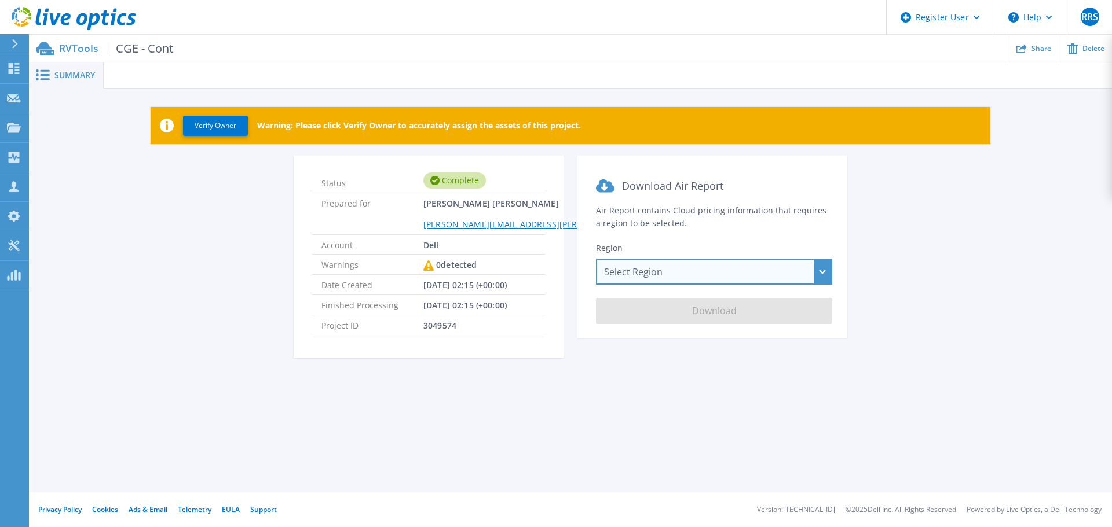
click at [727, 266] on div "Select Region [GEOGRAPHIC_DATA] ([GEOGRAPHIC_DATA]) [GEOGRAPHIC_DATA] ([GEOGRAP…" at bounding box center [714, 272] width 236 height 26
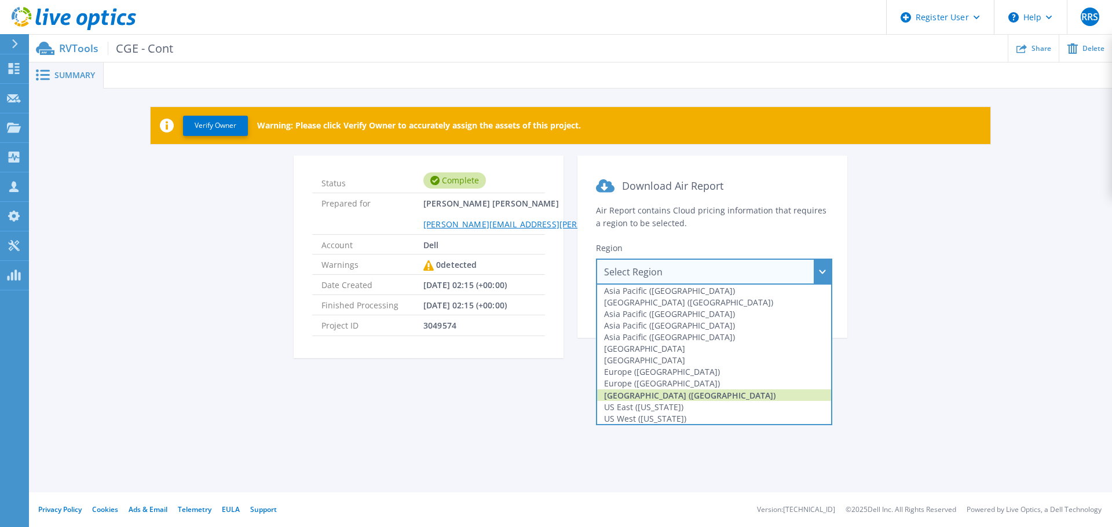
click at [647, 396] on div "[GEOGRAPHIC_DATA] ([GEOGRAPHIC_DATA])" at bounding box center [714, 396] width 234 height 12
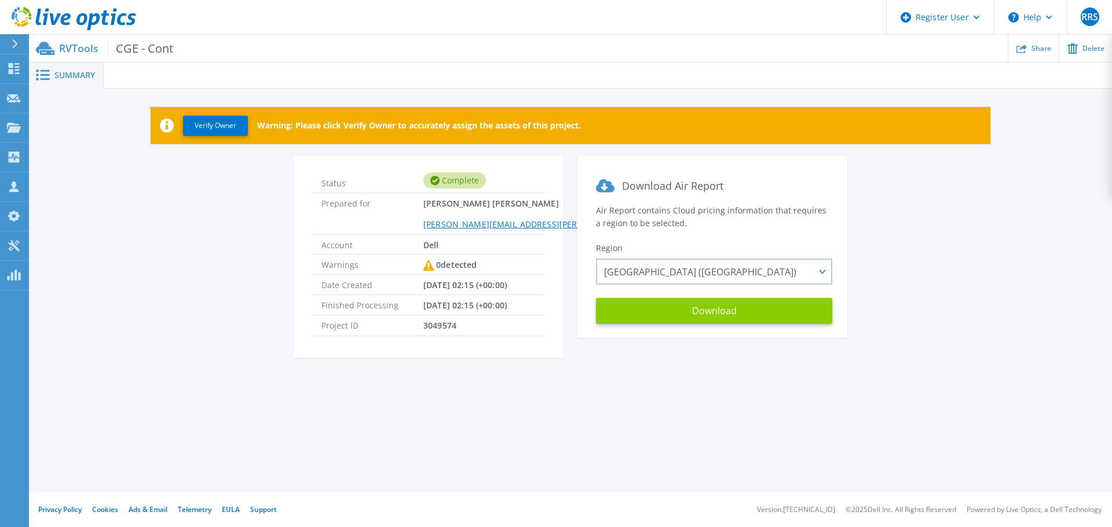
click at [692, 314] on button "Download" at bounding box center [714, 311] width 236 height 26
